Goal: Task Accomplishment & Management: Manage account settings

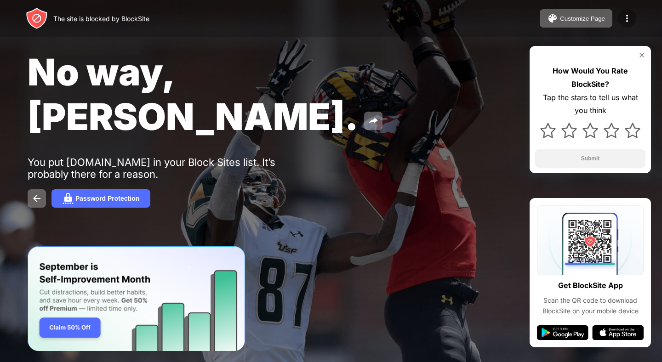
click at [629, 17] on img at bounding box center [626, 18] width 11 height 11
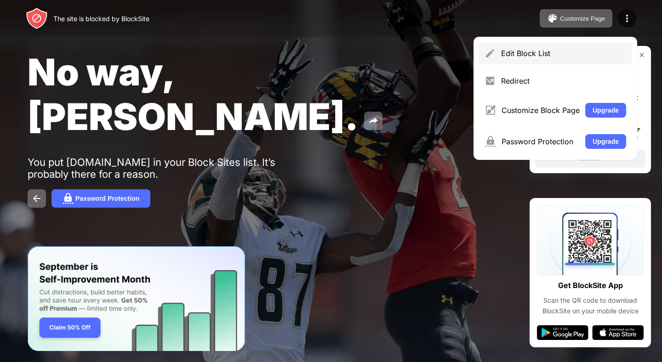
click at [553, 57] on div "Edit Block List" at bounding box center [563, 53] width 125 height 9
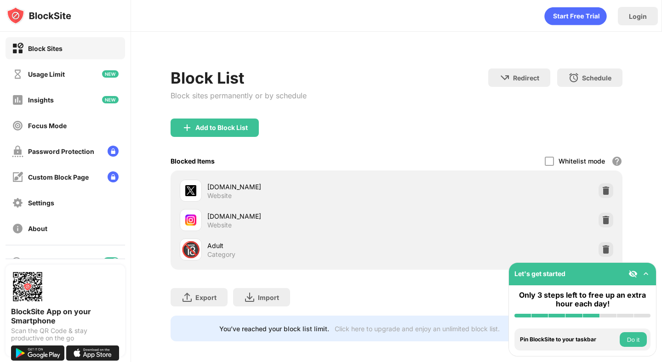
click at [608, 219] on img at bounding box center [605, 219] width 9 height 9
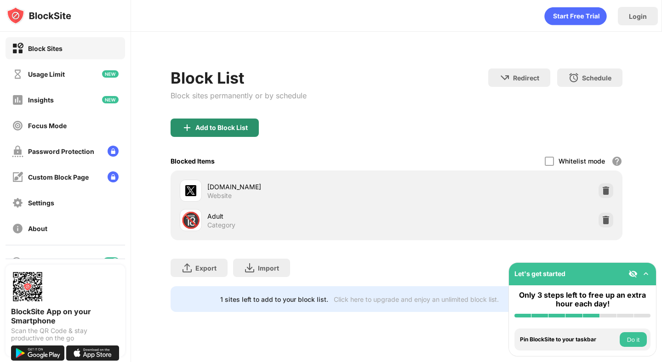
click at [234, 124] on div "Add to Block List" at bounding box center [221, 127] width 52 height 7
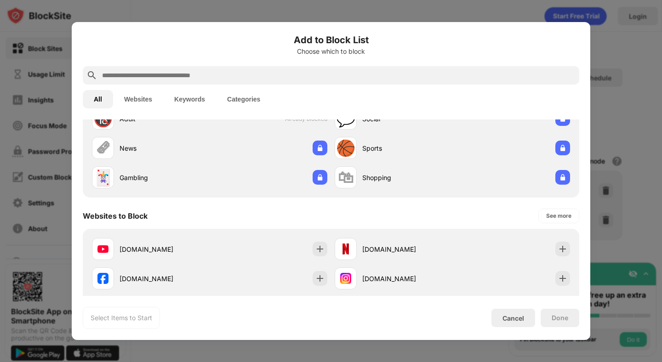
scroll to position [68, 0]
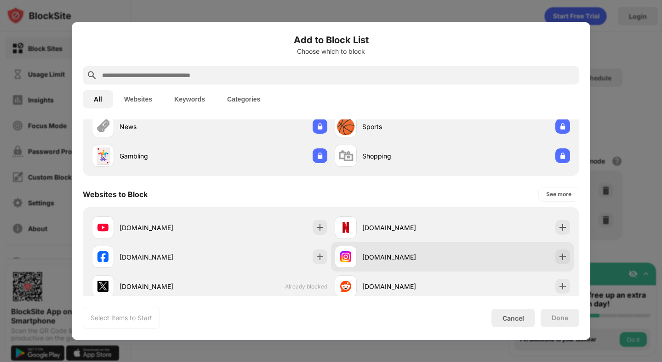
click at [403, 264] on div "[DOMAIN_NAME]" at bounding box center [393, 257] width 118 height 22
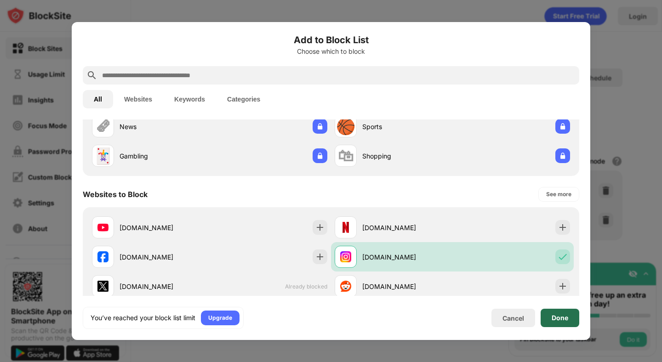
click at [553, 317] on div "Done" at bounding box center [559, 317] width 17 height 7
